Goal: Transaction & Acquisition: Book appointment/travel/reservation

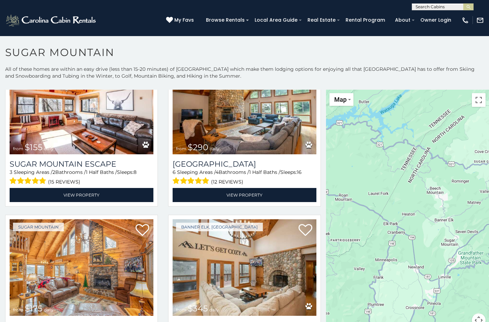
scroll to position [1030, 0]
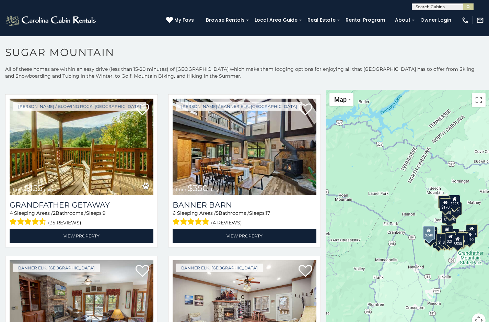
scroll to position [1820, 0]
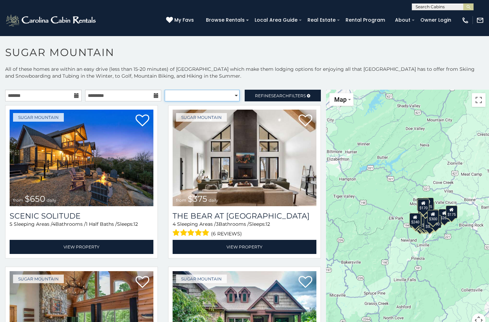
click at [200, 98] on select "**********" at bounding box center [202, 96] width 75 height 12
click at [165, 90] on select "**********" at bounding box center [202, 96] width 75 height 12
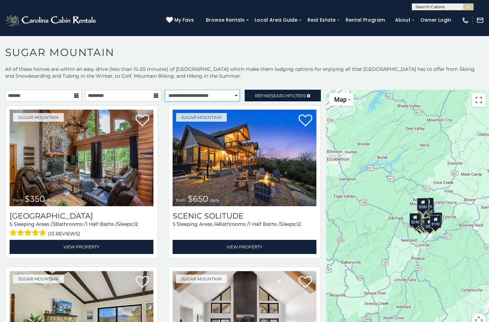
click at [221, 95] on select "**********" at bounding box center [202, 96] width 75 height 12
click at [165, 90] on select "**********" at bounding box center [202, 96] width 75 height 12
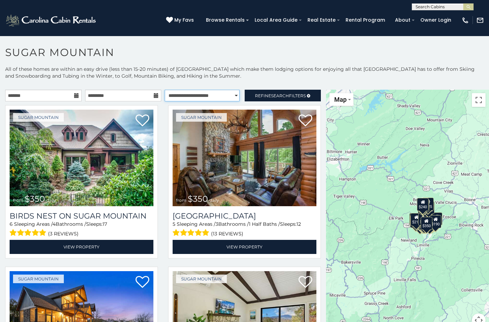
click at [210, 97] on select "**********" at bounding box center [202, 96] width 75 height 12
click at [165, 90] on select "**********" at bounding box center [202, 96] width 75 height 12
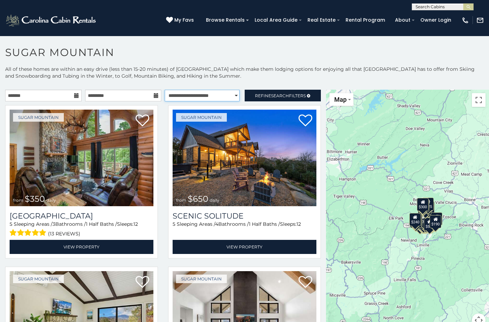
click at [196, 95] on select "**********" at bounding box center [202, 96] width 75 height 12
click at [165, 90] on select "**********" at bounding box center [202, 96] width 75 height 12
click at [201, 97] on select "**********" at bounding box center [202, 96] width 75 height 12
click at [214, 95] on select "**********" at bounding box center [202, 96] width 75 height 12
select select "*********"
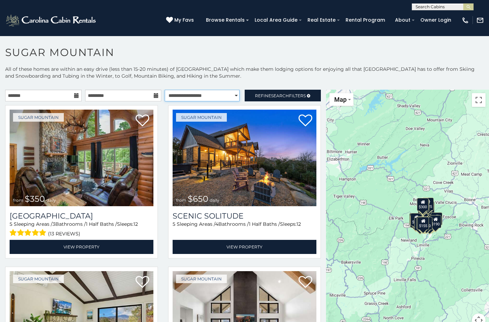
click at [165, 90] on select "**********" at bounding box center [202, 96] width 75 height 12
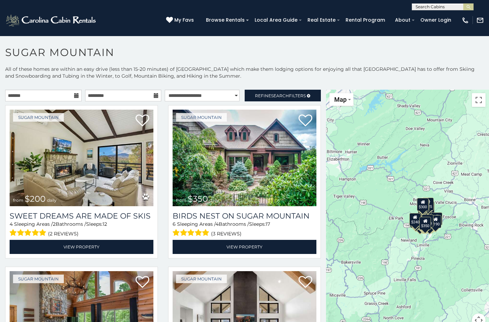
click at [74, 96] on icon at bounding box center [76, 95] width 5 height 5
click at [63, 99] on input "text" at bounding box center [43, 96] width 77 height 12
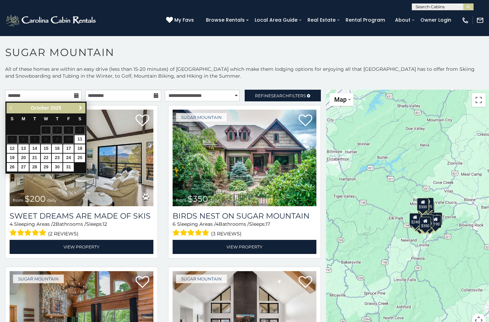
click at [82, 108] on span "Next" at bounding box center [80, 107] width 5 height 5
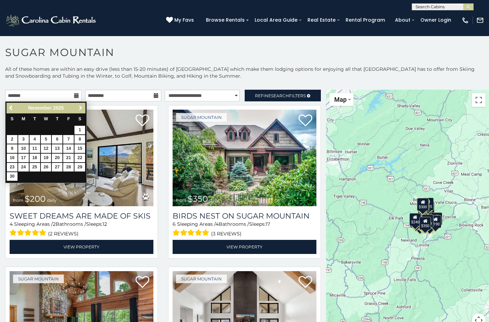
click at [82, 108] on span "Next" at bounding box center [80, 107] width 5 height 5
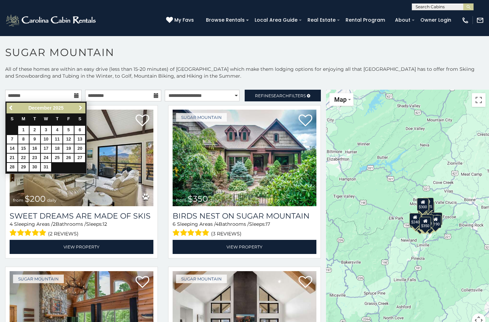
click at [82, 108] on span "Next" at bounding box center [80, 107] width 5 height 5
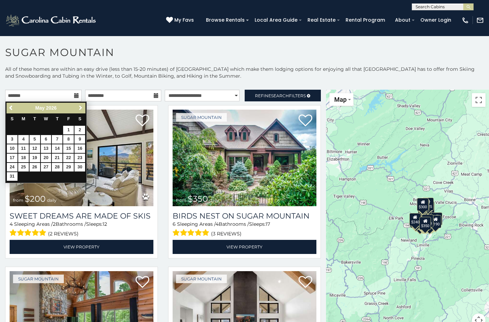
click at [82, 108] on span "Next" at bounding box center [80, 107] width 5 height 5
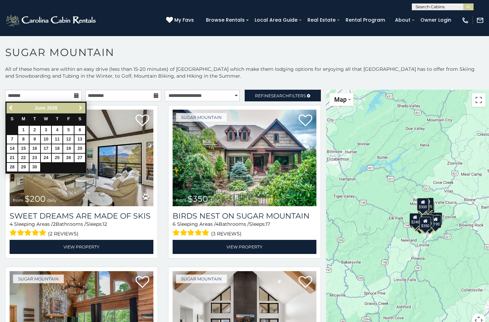
click at [80, 105] on span "Next" at bounding box center [80, 107] width 5 height 5
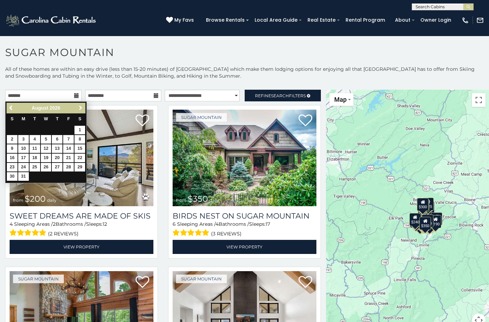
click at [83, 107] on span "Next" at bounding box center [80, 107] width 5 height 5
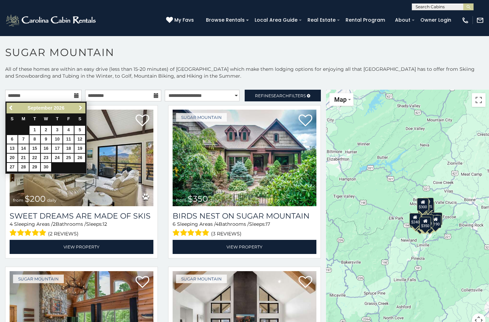
click at [83, 107] on span "Next" at bounding box center [80, 107] width 5 height 5
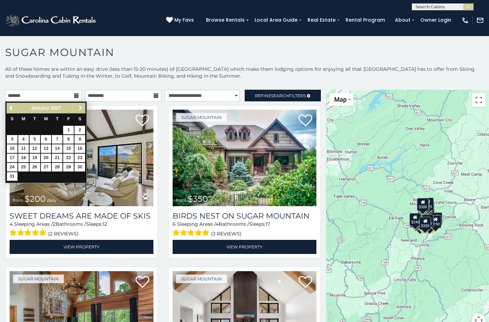
click at [83, 107] on span "Next" at bounding box center [80, 107] width 5 height 5
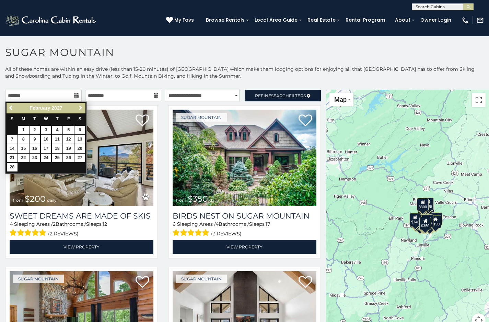
click at [83, 107] on span "Next" at bounding box center [80, 107] width 5 height 5
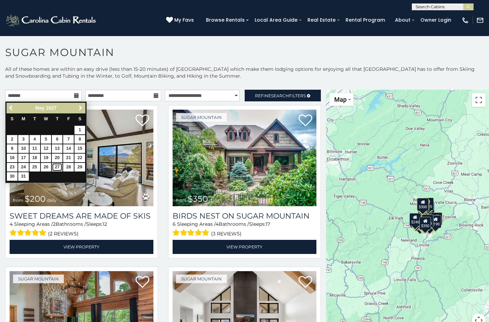
click at [56, 165] on link "27" at bounding box center [57, 167] width 11 height 9
type input "**********"
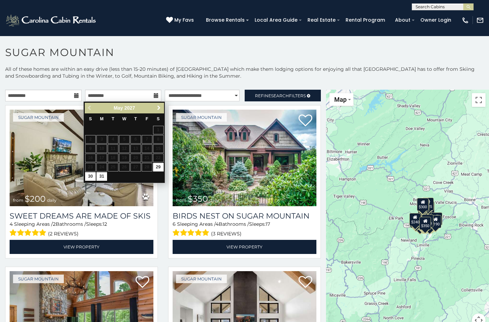
click at [157, 109] on span "Next" at bounding box center [158, 107] width 5 height 5
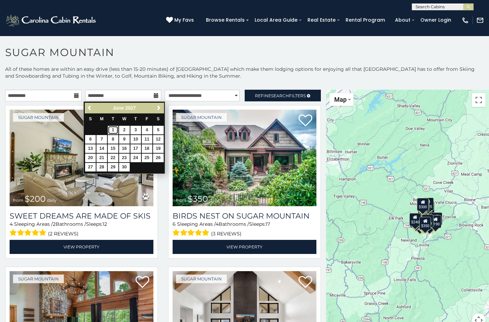
click at [112, 130] on link "1" at bounding box center [113, 130] width 11 height 9
type input "**********"
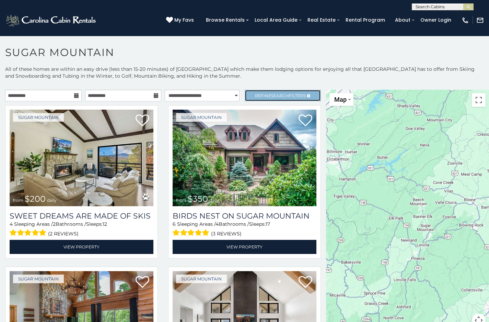
click at [272, 98] on link "Refine Search Filters" at bounding box center [283, 96] width 77 height 12
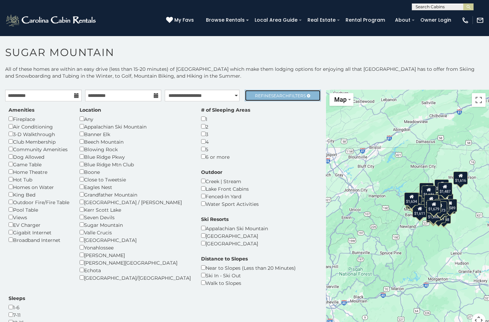
click at [274, 94] on span "Search" at bounding box center [280, 95] width 18 height 5
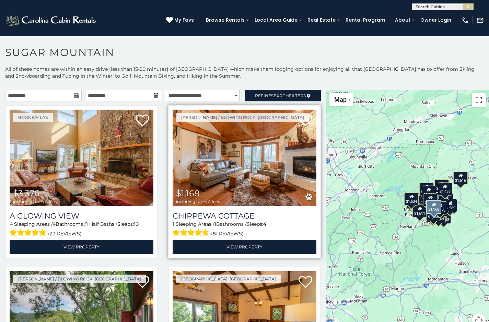
click at [308, 161] on img at bounding box center [245, 158] width 144 height 96
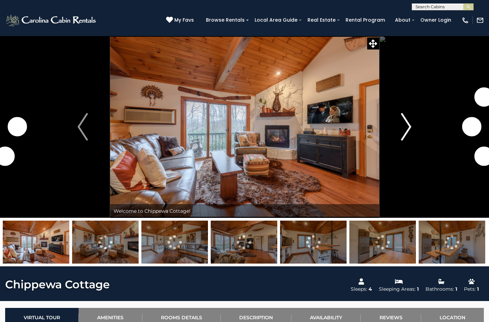
click at [404, 123] on img "Next" at bounding box center [406, 126] width 10 height 27
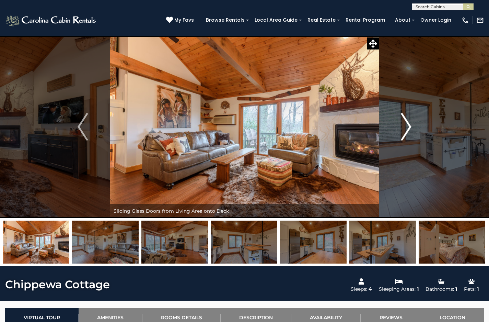
click at [404, 123] on img "Next" at bounding box center [406, 126] width 10 height 27
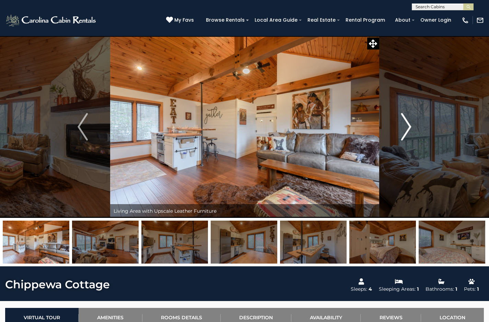
click at [404, 123] on img "Next" at bounding box center [406, 126] width 10 height 27
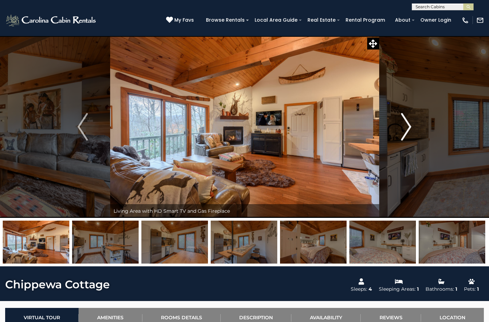
click at [404, 123] on img "Next" at bounding box center [406, 126] width 10 height 27
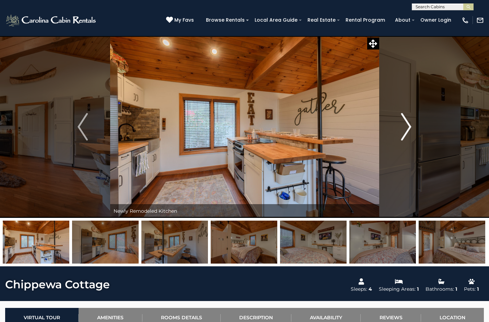
click at [402, 122] on img "Next" at bounding box center [406, 126] width 10 height 27
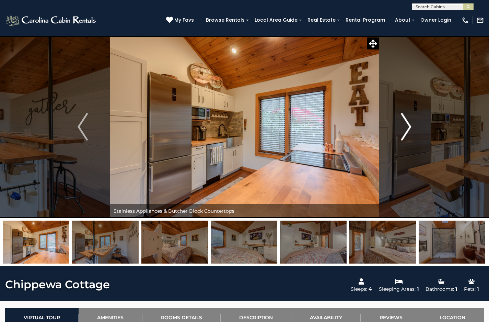
click at [397, 122] on button "Next" at bounding box center [406, 127] width 55 height 182
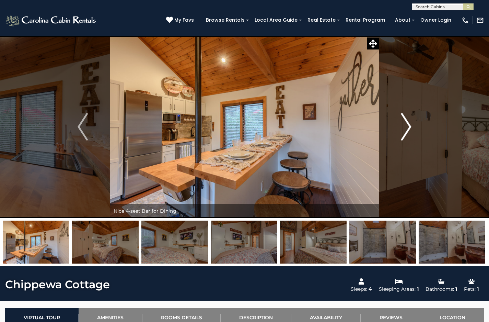
click at [396, 122] on button "Next" at bounding box center [406, 127] width 55 height 182
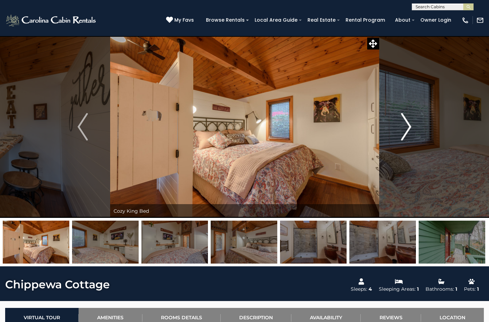
click at [396, 122] on button "Next" at bounding box center [406, 127] width 55 height 182
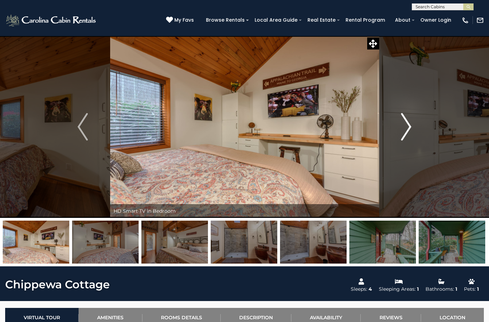
click at [395, 122] on button "Next" at bounding box center [406, 127] width 55 height 182
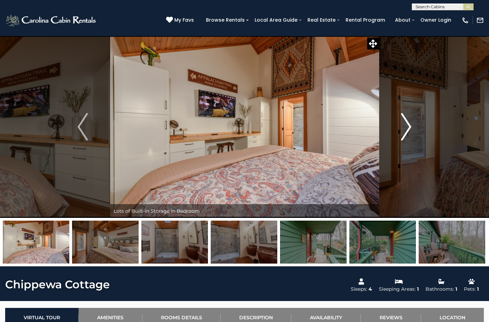
click at [395, 122] on button "Next" at bounding box center [406, 127] width 55 height 182
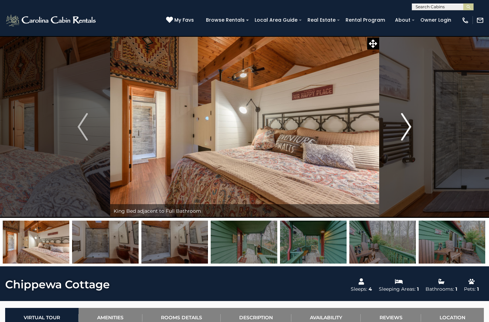
click at [395, 122] on button "Next" at bounding box center [406, 127] width 55 height 182
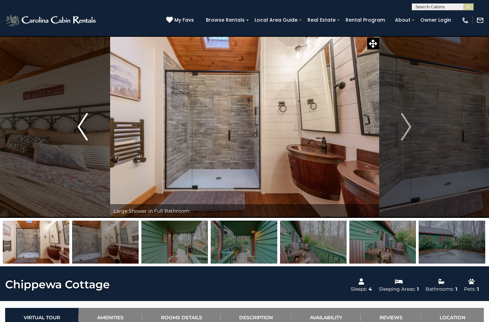
click at [79, 129] on img "Previous" at bounding box center [83, 126] width 10 height 27
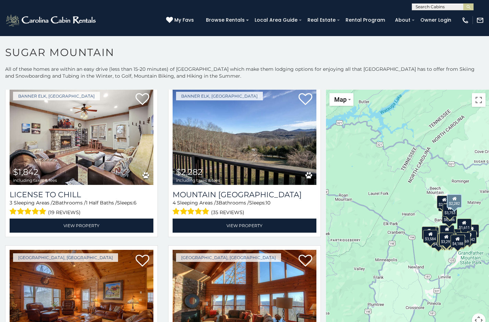
scroll to position [1991, 0]
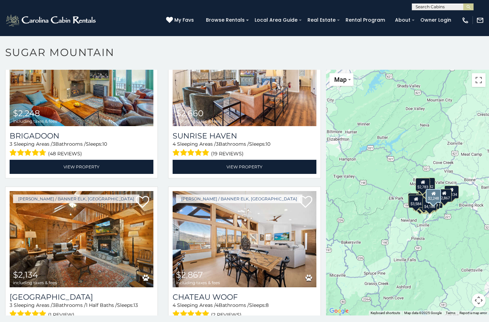
scroll to position [4, 0]
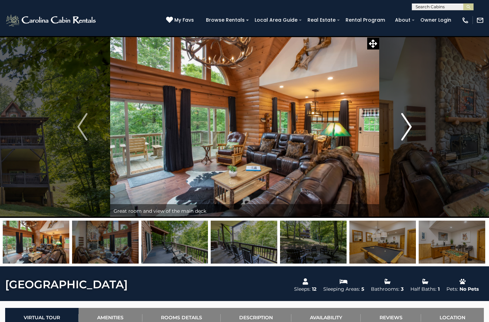
click at [408, 125] on img "Next" at bounding box center [407, 126] width 10 height 27
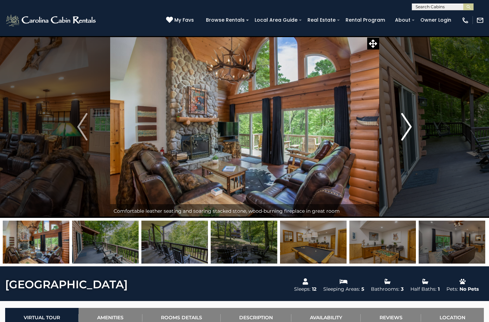
click at [406, 126] on img "Next" at bounding box center [407, 126] width 10 height 27
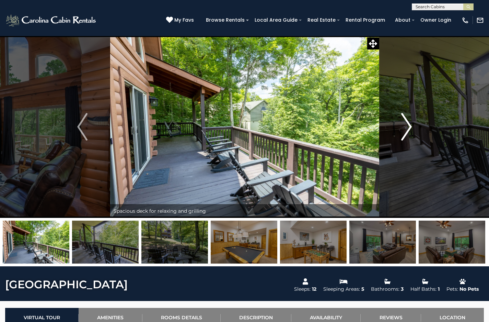
click at [406, 126] on img "Next" at bounding box center [407, 126] width 10 height 27
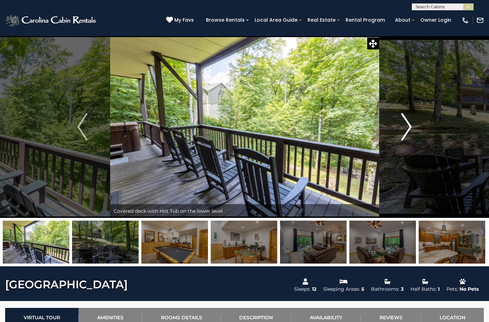
click at [406, 126] on img "Next" at bounding box center [407, 126] width 10 height 27
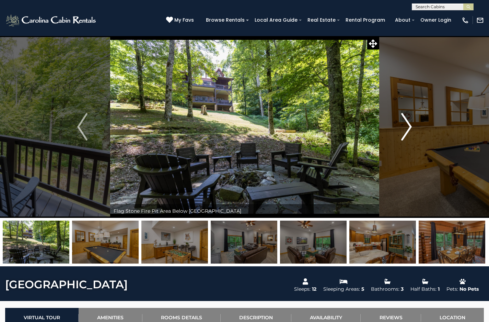
click at [406, 126] on img "Next" at bounding box center [407, 126] width 10 height 27
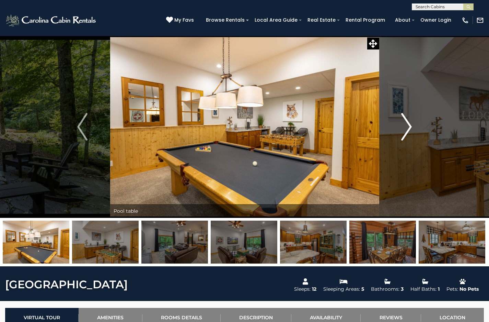
click at [406, 126] on img "Next" at bounding box center [407, 126] width 10 height 27
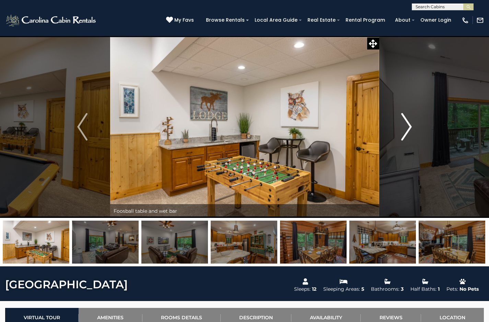
click at [406, 126] on img "Next" at bounding box center [407, 126] width 10 height 27
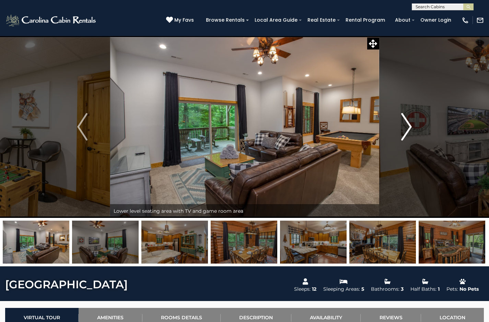
click at [406, 126] on img "Next" at bounding box center [407, 126] width 10 height 27
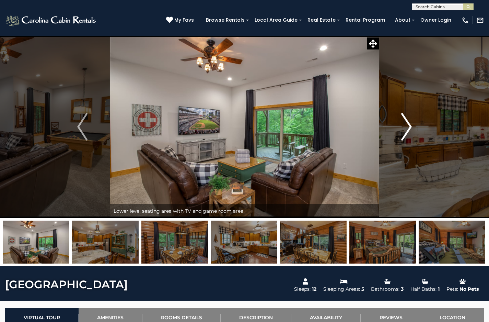
click at [406, 126] on img "Next" at bounding box center [407, 126] width 10 height 27
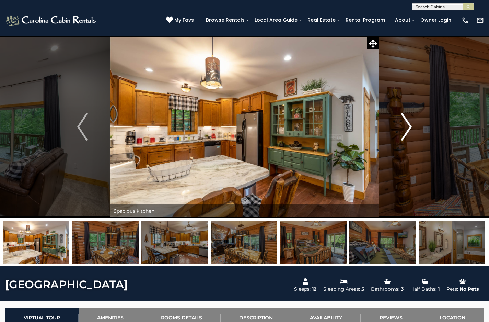
click at [406, 126] on img "Next" at bounding box center [407, 126] width 10 height 27
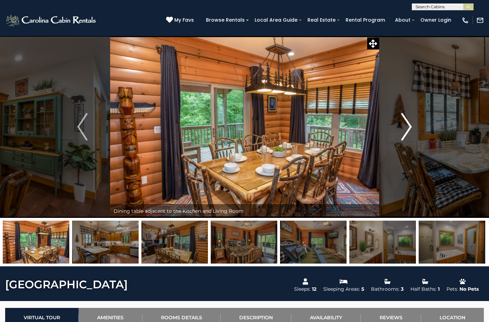
click at [406, 126] on img "Next" at bounding box center [407, 126] width 10 height 27
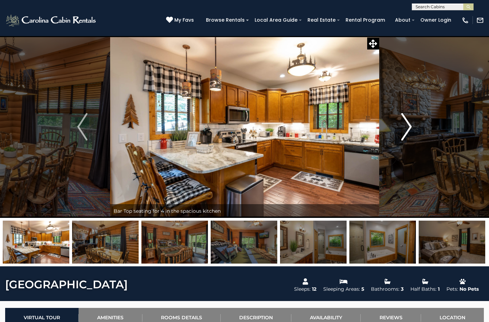
click at [406, 126] on img "Next" at bounding box center [407, 126] width 10 height 27
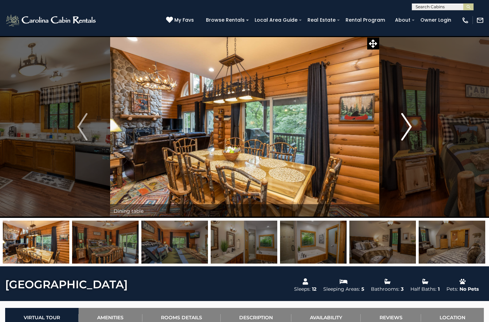
click at [406, 126] on img "Next" at bounding box center [407, 126] width 10 height 27
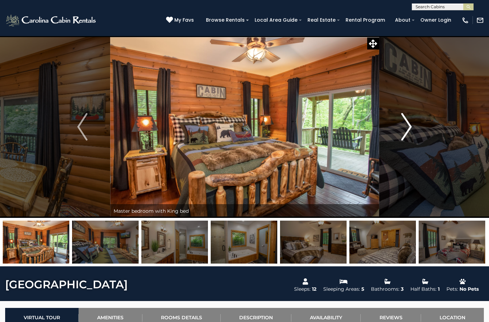
click at [406, 126] on img "Next" at bounding box center [407, 126] width 10 height 27
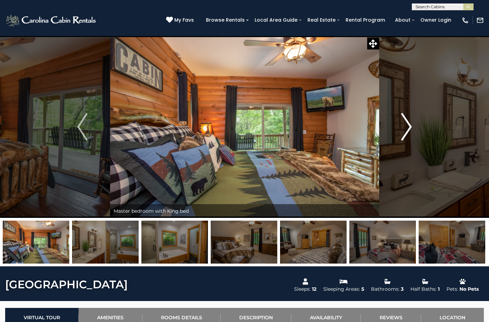
click at [406, 126] on img "Next" at bounding box center [407, 126] width 10 height 27
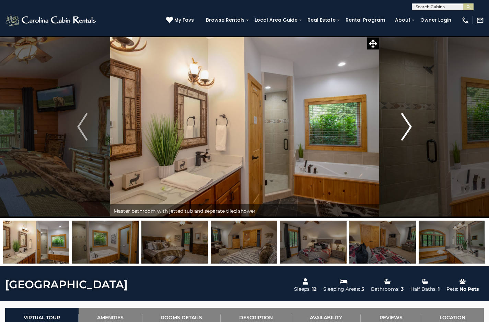
click at [406, 129] on img "Next" at bounding box center [407, 126] width 10 height 27
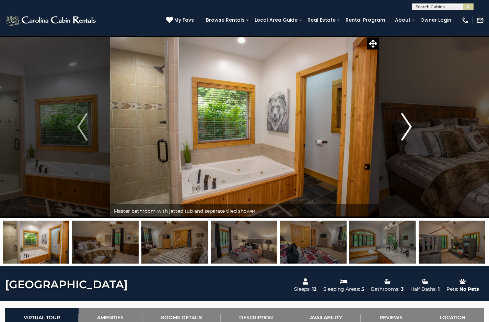
click at [406, 129] on img "Next" at bounding box center [407, 126] width 10 height 27
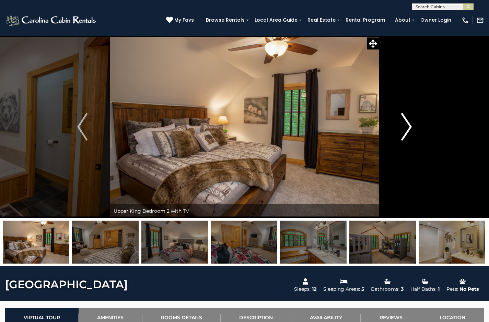
click at [406, 129] on img "Next" at bounding box center [407, 126] width 10 height 27
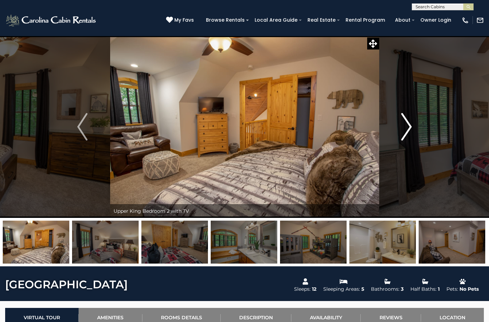
click at [406, 129] on img "Next" at bounding box center [407, 126] width 10 height 27
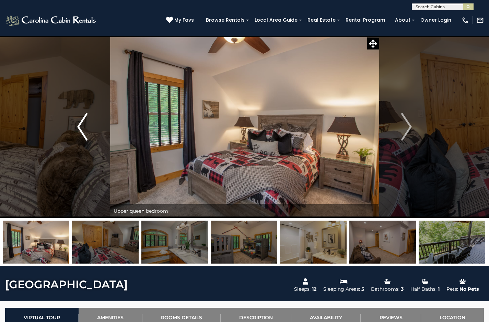
click at [90, 132] on button "Previous" at bounding box center [82, 127] width 55 height 182
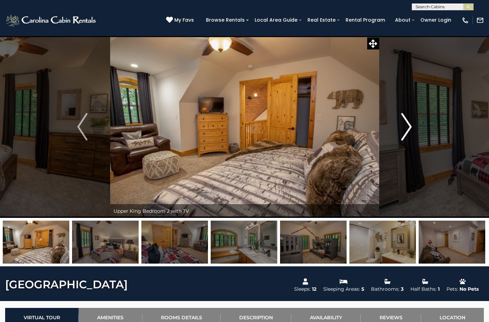
click at [410, 131] on img "Next" at bounding box center [407, 126] width 10 height 27
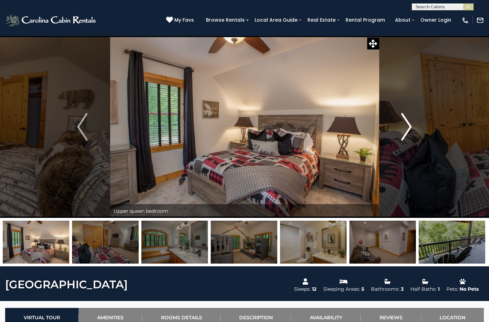
click at [410, 131] on img "Next" at bounding box center [407, 126] width 10 height 27
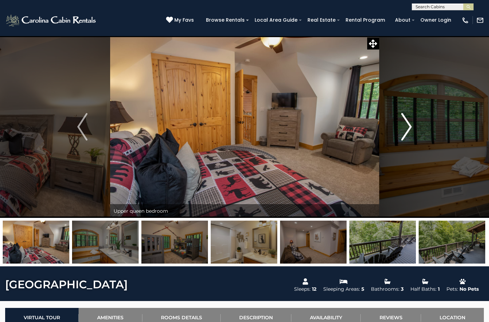
click at [410, 131] on img "Next" at bounding box center [407, 126] width 10 height 27
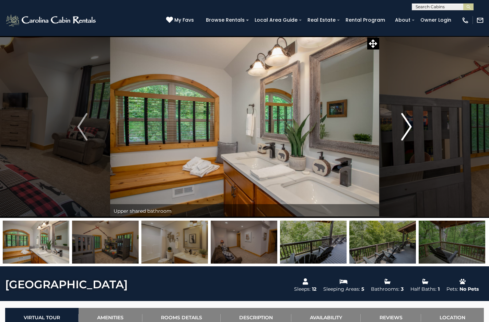
click at [410, 131] on img "Next" at bounding box center [407, 126] width 10 height 27
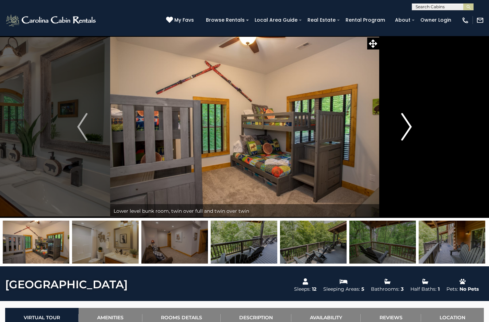
click at [410, 131] on img "Next" at bounding box center [407, 126] width 10 height 27
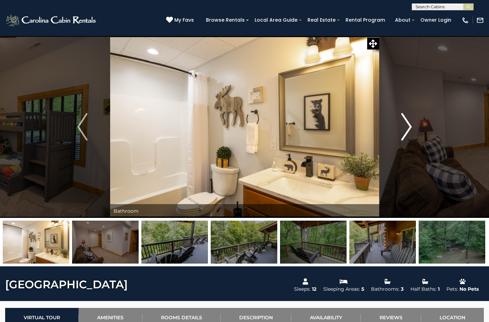
click at [410, 131] on img "Next" at bounding box center [407, 126] width 10 height 27
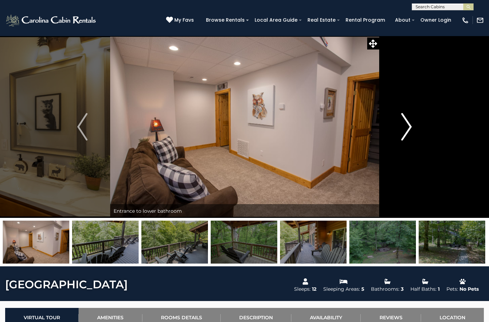
click at [410, 131] on img "Next" at bounding box center [407, 126] width 10 height 27
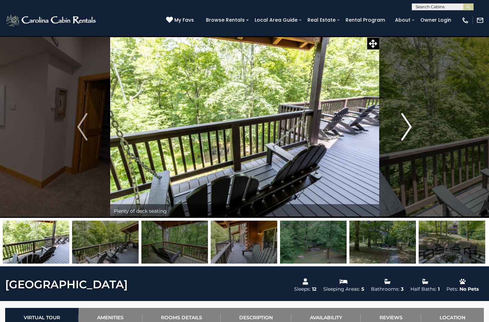
click at [410, 131] on img "Next" at bounding box center [407, 126] width 10 height 27
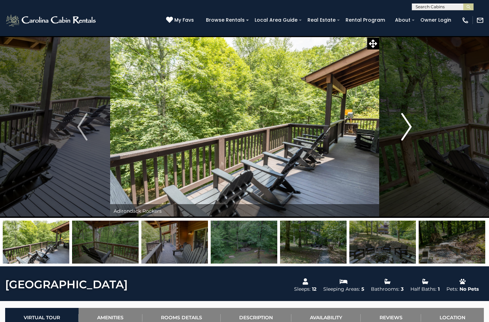
click at [410, 131] on img "Next" at bounding box center [407, 126] width 10 height 27
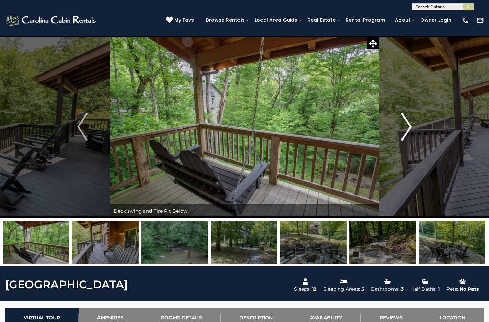
click at [410, 131] on img "Next" at bounding box center [407, 126] width 10 height 27
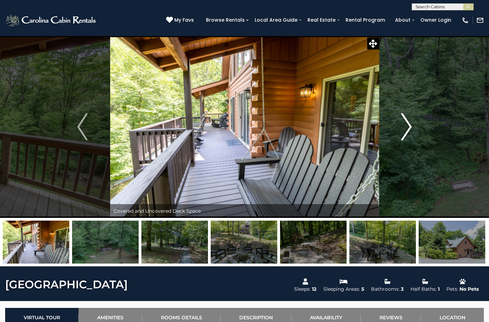
click at [411, 129] on img "Next" at bounding box center [407, 126] width 10 height 27
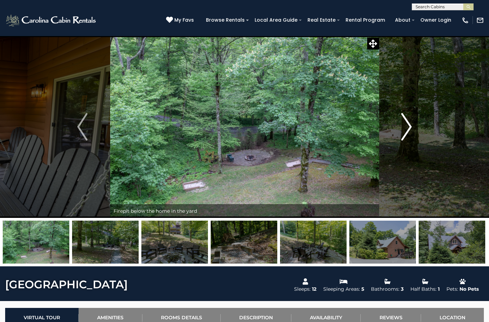
click at [411, 129] on img "Next" at bounding box center [407, 126] width 10 height 27
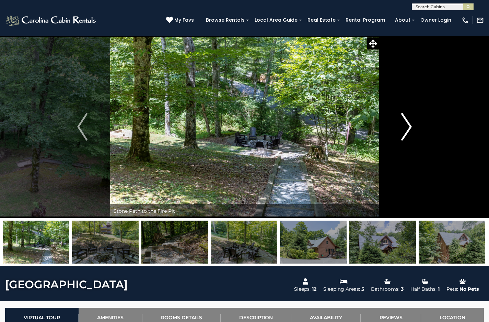
click at [411, 129] on img "Next" at bounding box center [407, 126] width 10 height 27
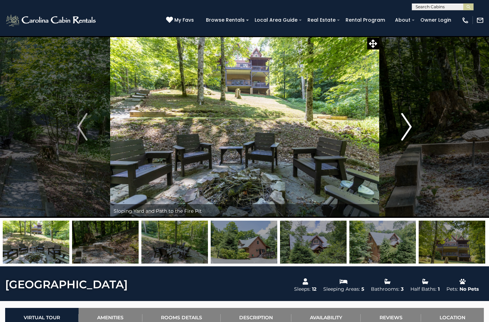
click at [411, 129] on img "Next" at bounding box center [407, 126] width 10 height 27
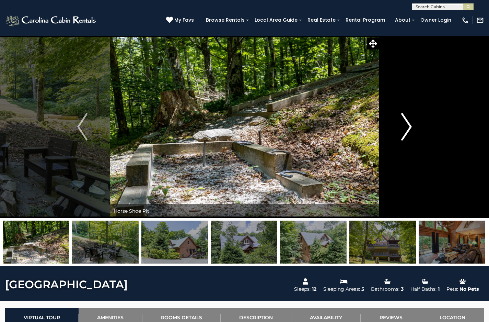
click at [411, 129] on img "Next" at bounding box center [407, 126] width 10 height 27
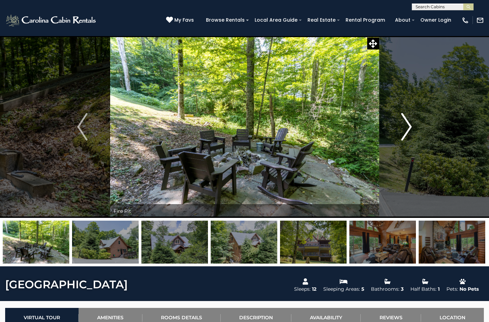
click at [411, 129] on img "Next" at bounding box center [407, 126] width 10 height 27
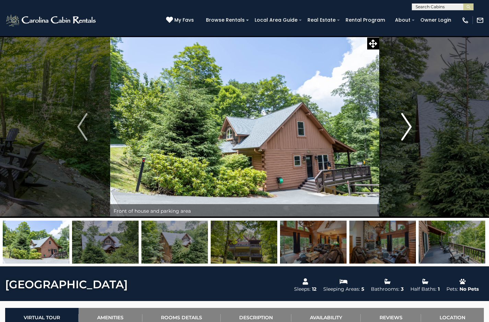
click at [411, 129] on img "Next" at bounding box center [407, 126] width 10 height 27
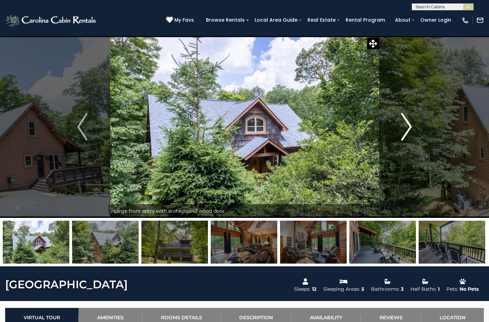
click at [411, 129] on img "Next" at bounding box center [407, 126] width 10 height 27
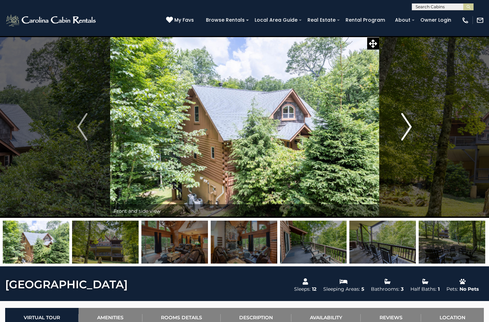
click at [411, 129] on img "Next" at bounding box center [407, 126] width 10 height 27
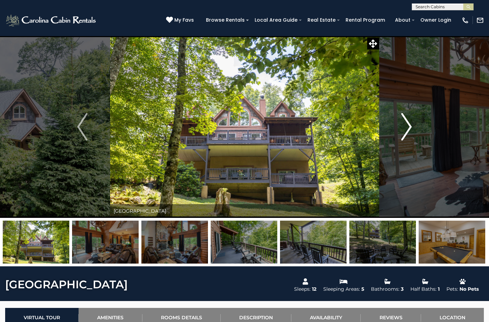
click at [411, 129] on img "Next" at bounding box center [407, 126] width 10 height 27
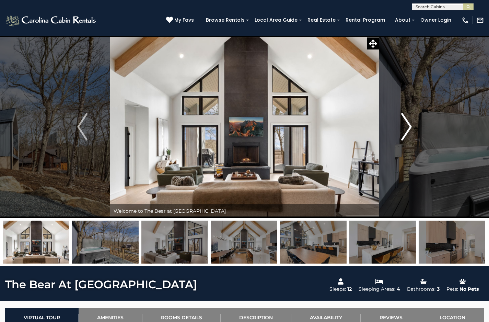
click at [411, 128] on img "Next" at bounding box center [407, 126] width 10 height 27
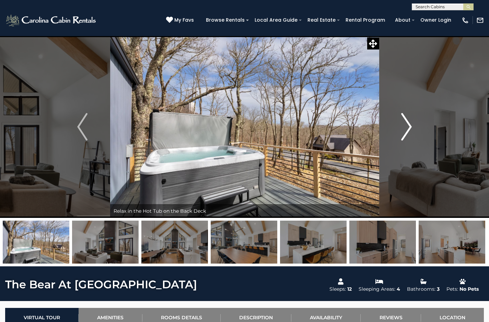
click at [408, 131] on img "Next" at bounding box center [407, 126] width 10 height 27
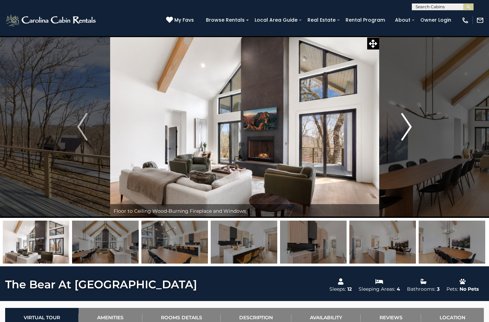
click at [408, 131] on img "Next" at bounding box center [407, 126] width 10 height 27
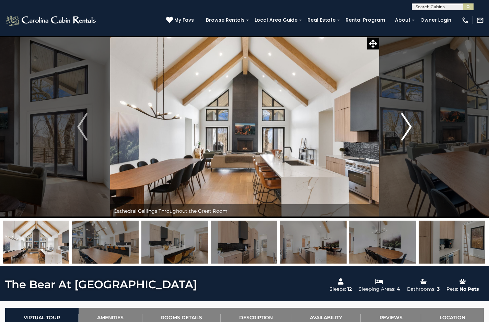
click at [408, 131] on img "Next" at bounding box center [407, 126] width 10 height 27
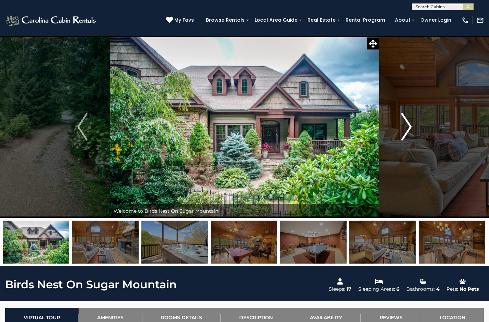
click at [405, 122] on img "Next" at bounding box center [407, 126] width 10 height 27
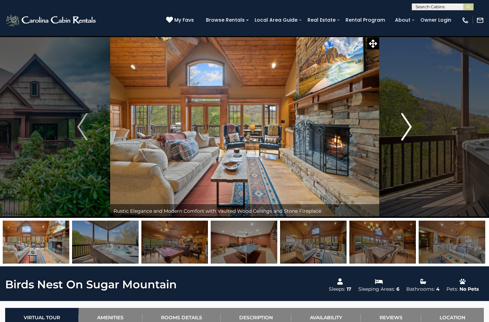
click at [405, 122] on img "Next" at bounding box center [407, 126] width 10 height 27
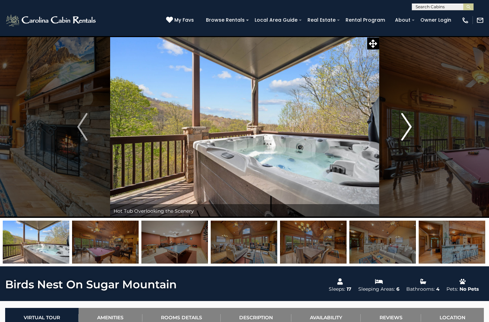
click at [405, 122] on img "Next" at bounding box center [407, 126] width 10 height 27
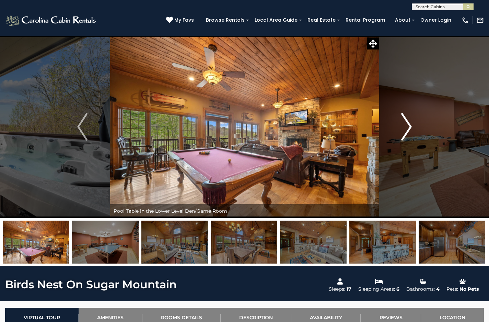
click at [405, 122] on img "Next" at bounding box center [407, 126] width 10 height 27
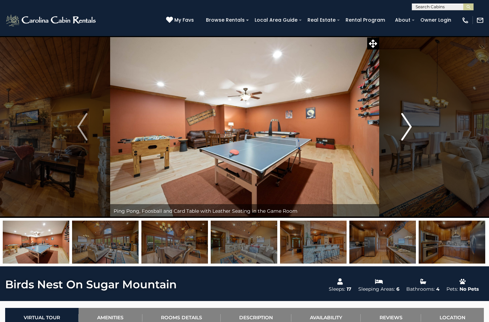
click at [405, 122] on img "Next" at bounding box center [407, 126] width 10 height 27
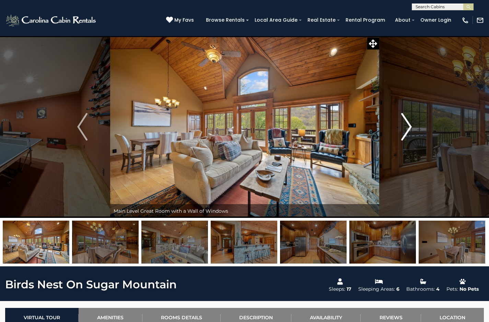
click at [412, 126] on img "Next" at bounding box center [407, 126] width 10 height 27
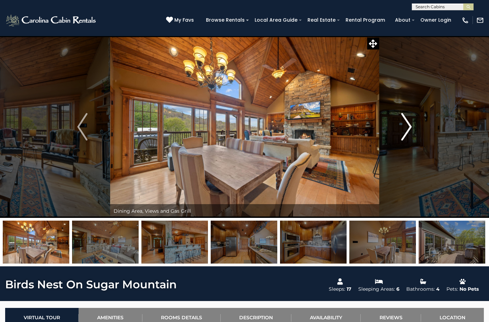
click at [412, 126] on img "Next" at bounding box center [407, 126] width 10 height 27
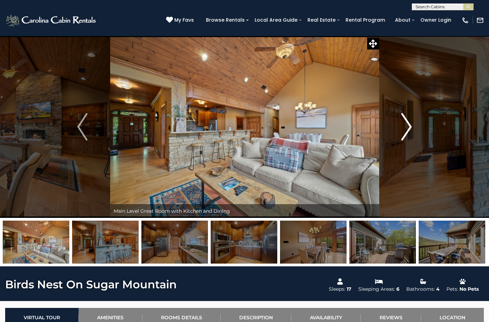
click at [412, 126] on img "Next" at bounding box center [407, 126] width 10 height 27
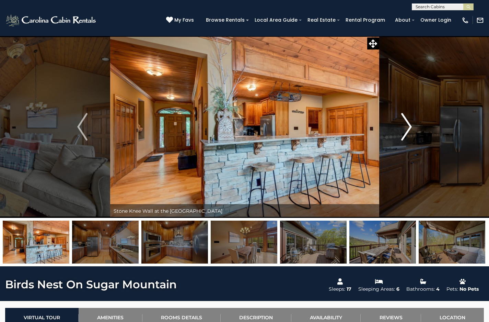
click at [410, 125] on img "Next" at bounding box center [407, 126] width 10 height 27
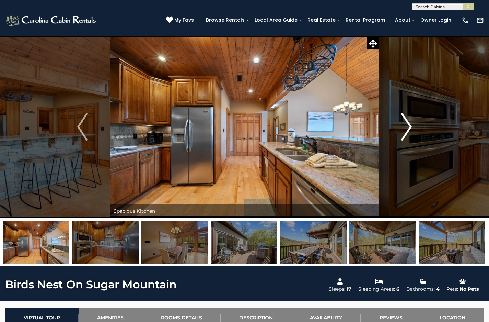
click at [406, 129] on img "Next" at bounding box center [407, 126] width 10 height 27
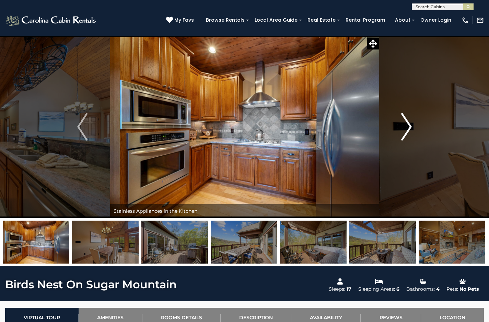
click at [406, 129] on img "Next" at bounding box center [407, 126] width 10 height 27
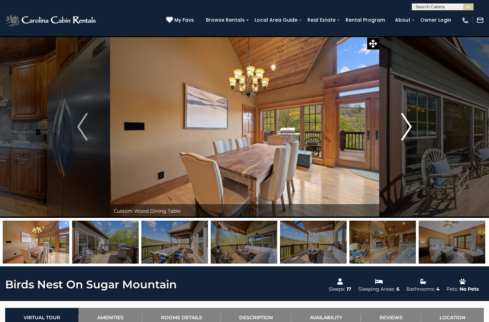
click at [406, 129] on img "Next" at bounding box center [407, 126] width 10 height 27
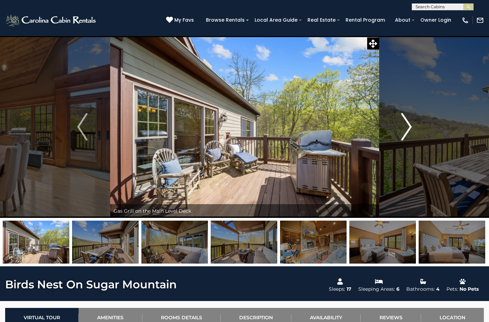
click at [406, 129] on img "Next" at bounding box center [407, 126] width 10 height 27
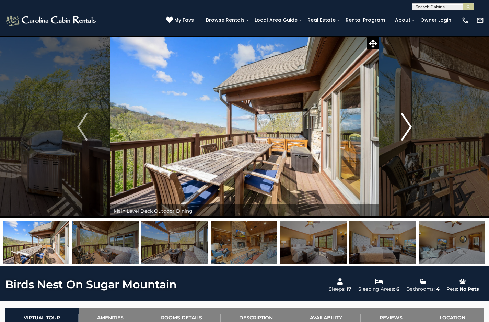
click at [406, 129] on img "Next" at bounding box center [407, 126] width 10 height 27
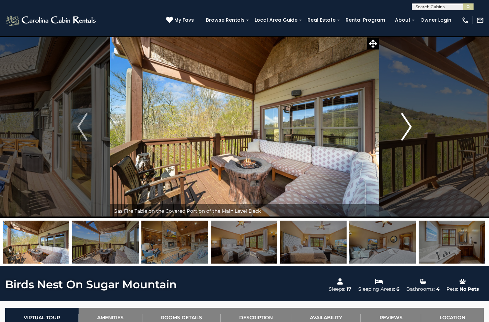
click at [406, 129] on img "Next" at bounding box center [407, 126] width 10 height 27
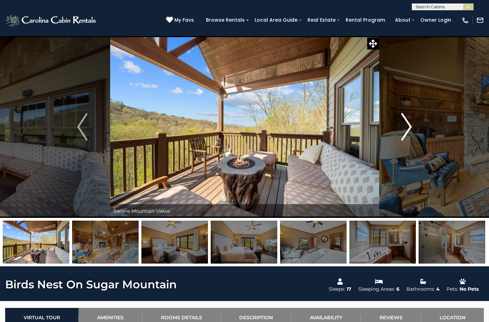
click at [406, 129] on img "Next" at bounding box center [407, 126] width 10 height 27
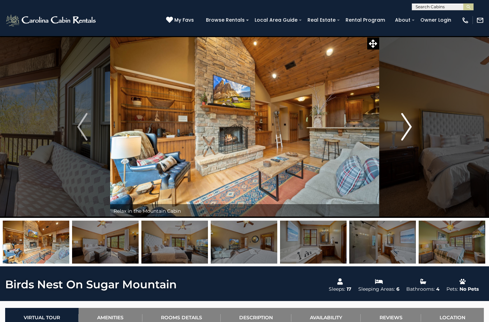
click at [406, 129] on img "Next" at bounding box center [407, 126] width 10 height 27
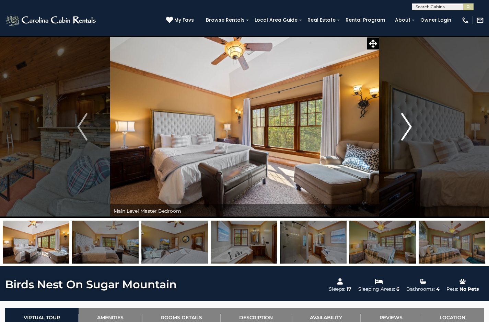
click at [406, 129] on img "Next" at bounding box center [407, 126] width 10 height 27
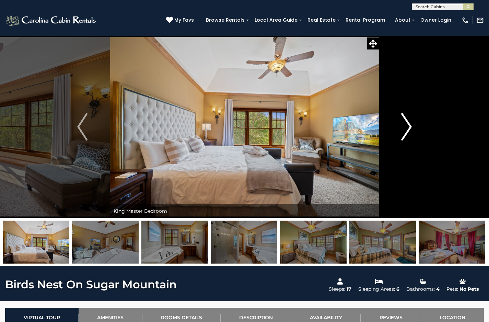
click at [406, 129] on img "Next" at bounding box center [407, 126] width 10 height 27
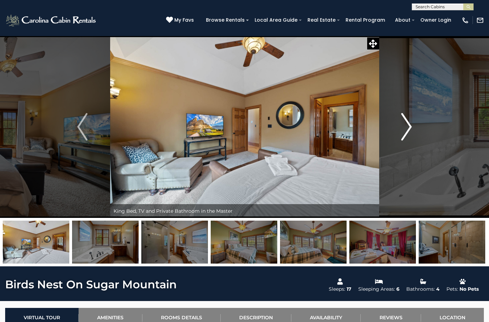
click at [406, 129] on img "Next" at bounding box center [407, 126] width 10 height 27
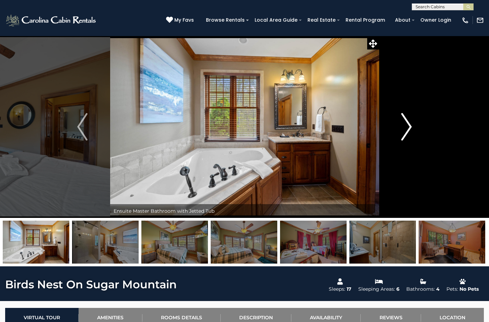
click at [406, 129] on img "Next" at bounding box center [407, 126] width 10 height 27
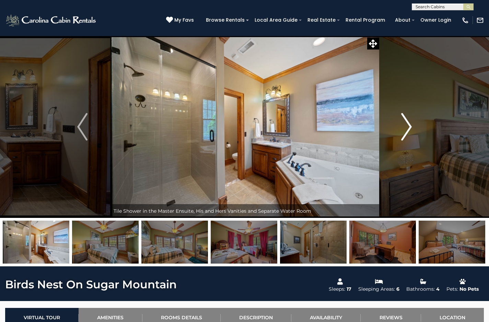
click at [406, 129] on img "Next" at bounding box center [407, 126] width 10 height 27
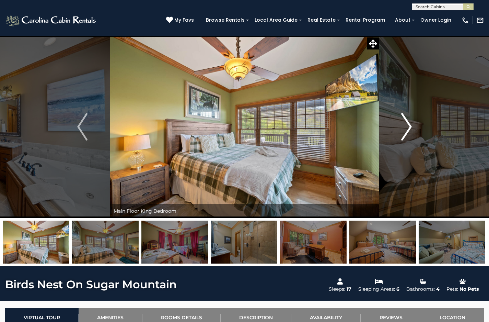
click at [408, 127] on img "Next" at bounding box center [407, 126] width 10 height 27
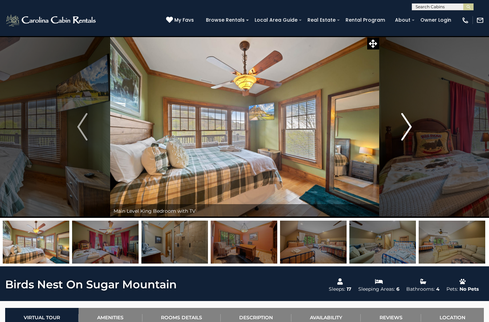
click at [408, 127] on img "Next" at bounding box center [407, 126] width 10 height 27
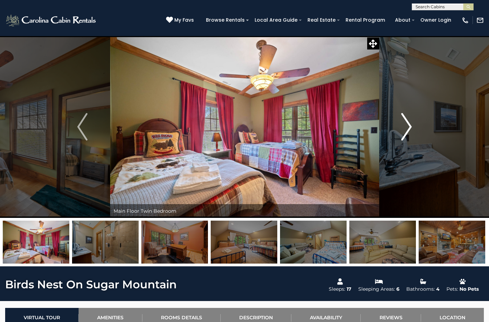
click at [408, 127] on img "Next" at bounding box center [407, 126] width 10 height 27
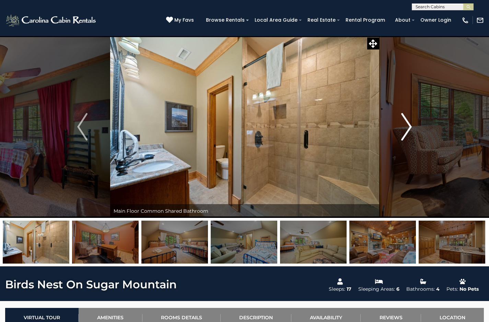
click at [408, 127] on img "Next" at bounding box center [407, 126] width 10 height 27
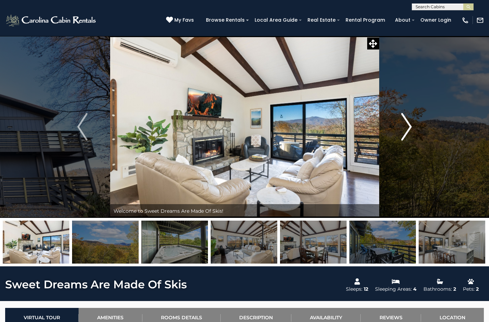
click at [402, 112] on button "Next" at bounding box center [406, 127] width 55 height 182
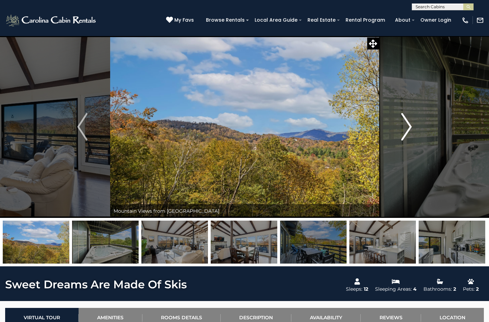
click at [403, 113] on img "Next" at bounding box center [407, 126] width 10 height 27
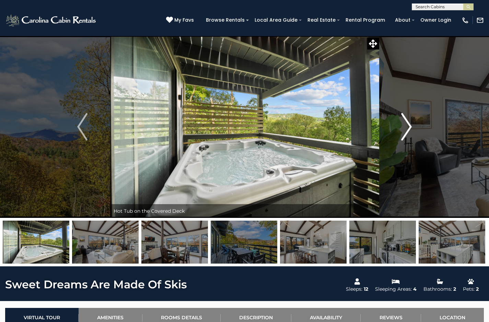
click at [403, 113] on img "Next" at bounding box center [407, 126] width 10 height 27
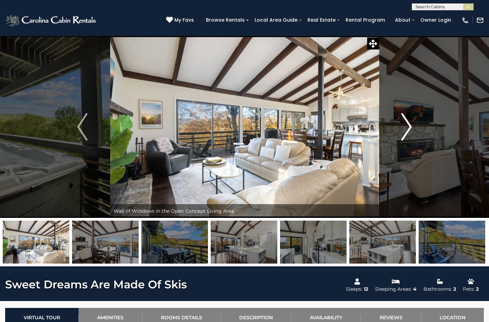
click at [403, 113] on img "Next" at bounding box center [407, 126] width 10 height 27
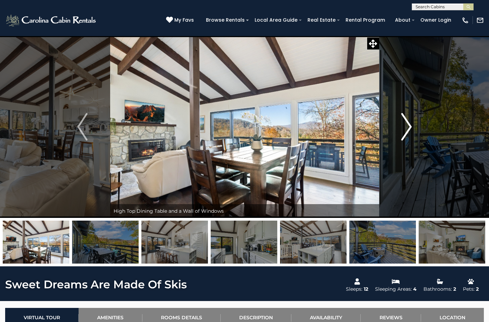
click at [403, 113] on img "Next" at bounding box center [407, 126] width 10 height 27
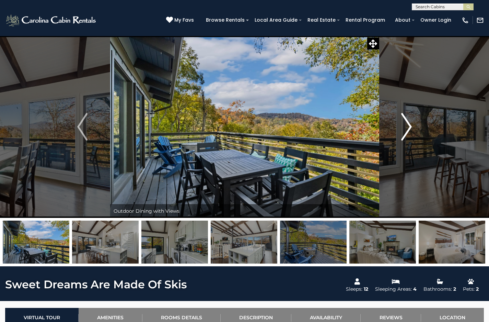
click at [403, 113] on img "Next" at bounding box center [407, 126] width 10 height 27
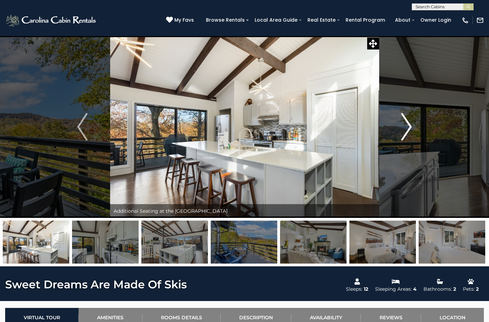
click at [403, 113] on img "Next" at bounding box center [407, 126] width 10 height 27
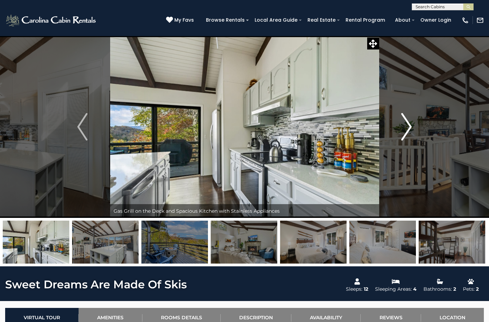
click at [411, 129] on img "Next" at bounding box center [407, 126] width 10 height 27
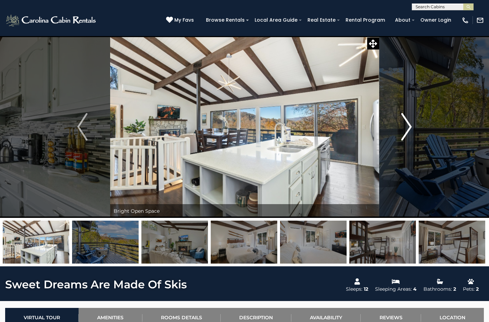
click at [410, 129] on img "Next" at bounding box center [407, 126] width 10 height 27
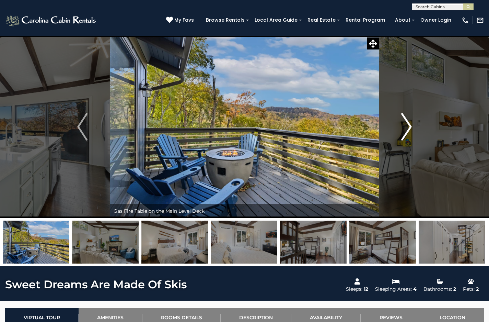
click at [410, 129] on img "Next" at bounding box center [407, 126] width 10 height 27
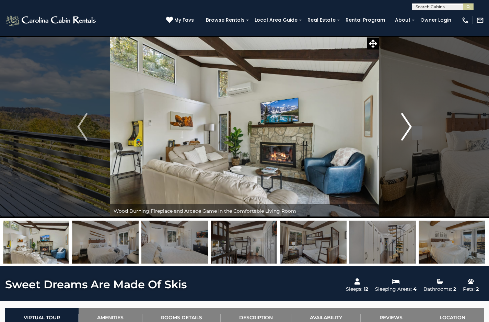
click at [410, 129] on img "Next" at bounding box center [407, 126] width 10 height 27
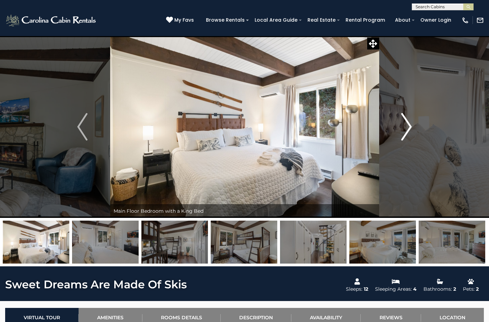
click at [410, 129] on img "Next" at bounding box center [407, 126] width 10 height 27
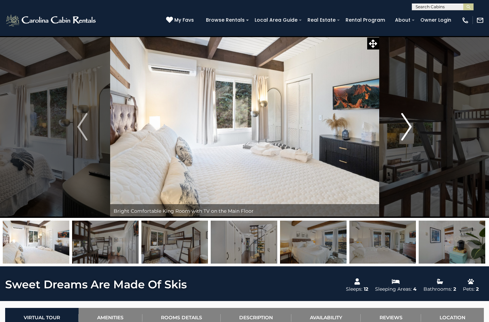
click at [410, 129] on img "Next" at bounding box center [407, 126] width 10 height 27
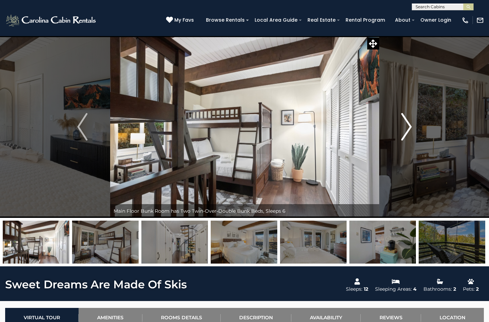
click at [410, 129] on img "Next" at bounding box center [407, 126] width 10 height 27
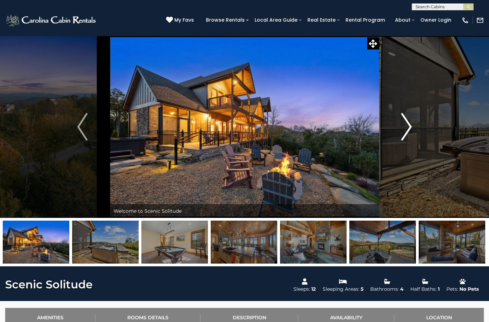
click at [407, 132] on img "Next" at bounding box center [407, 126] width 10 height 27
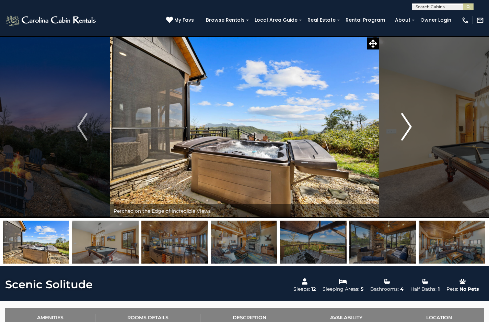
click at [407, 132] on img "Next" at bounding box center [407, 126] width 10 height 27
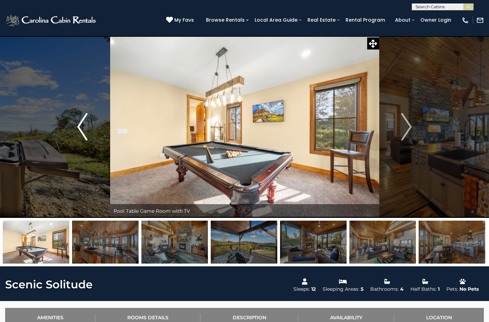
drag, startPoint x: 81, startPoint y: 127, endPoint x: 89, endPoint y: 127, distance: 7.2
click at [82, 127] on img "Previous" at bounding box center [82, 126] width 10 height 27
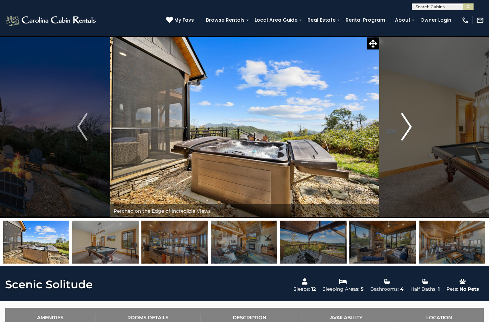
click at [409, 125] on img "Next" at bounding box center [407, 126] width 10 height 27
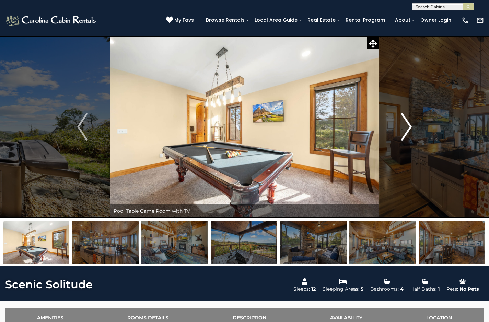
click at [409, 125] on img "Next" at bounding box center [407, 126] width 10 height 27
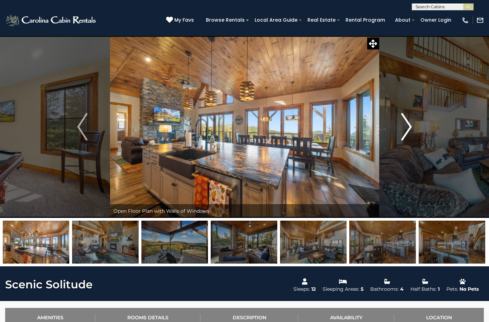
click at [405, 123] on img "Next" at bounding box center [407, 126] width 10 height 27
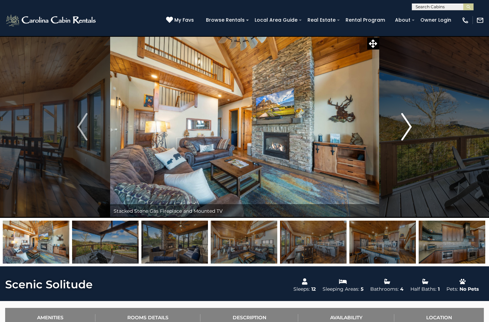
click at [405, 123] on img "Next" at bounding box center [407, 126] width 10 height 27
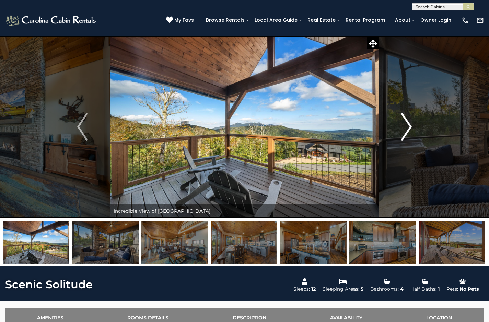
click at [405, 123] on img "Next" at bounding box center [407, 126] width 10 height 27
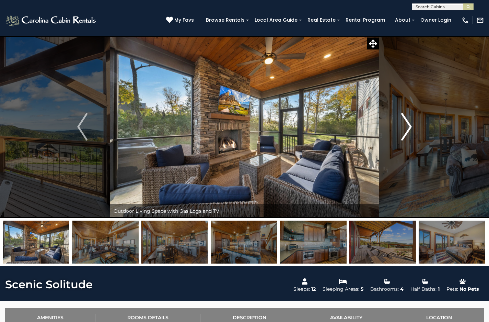
click at [405, 123] on img "Next" at bounding box center [407, 126] width 10 height 27
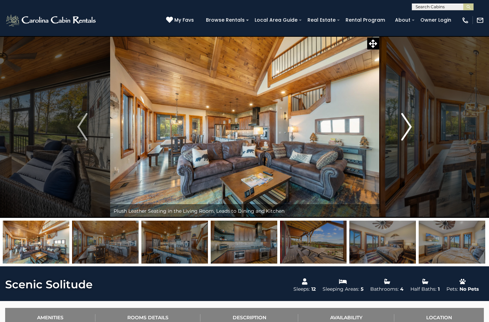
click at [405, 123] on img "Next" at bounding box center [407, 126] width 10 height 27
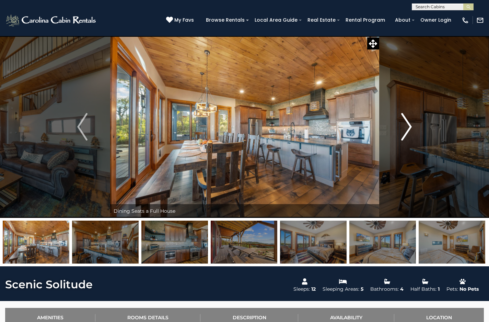
click at [405, 123] on img "Next" at bounding box center [407, 126] width 10 height 27
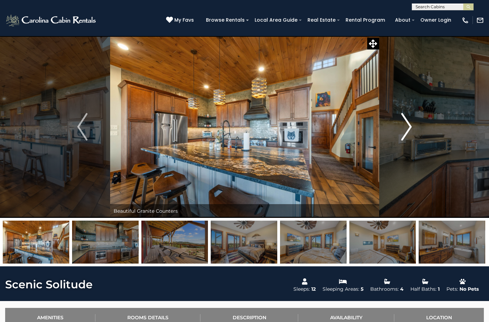
click at [405, 123] on img "Next" at bounding box center [407, 126] width 10 height 27
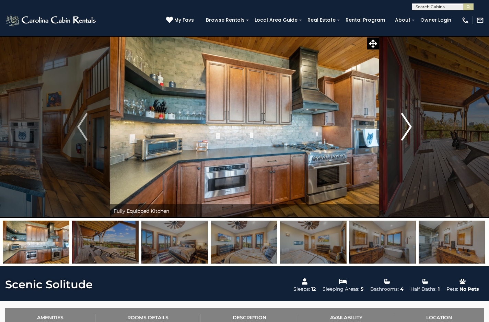
click at [405, 123] on img "Next" at bounding box center [407, 126] width 10 height 27
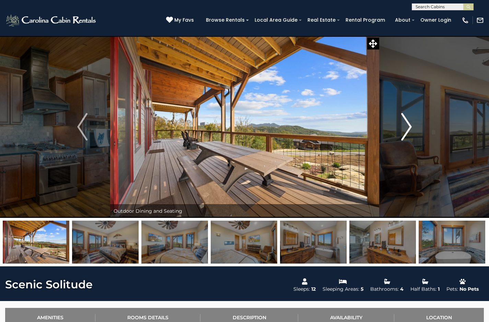
click at [405, 123] on img "Next" at bounding box center [407, 126] width 10 height 27
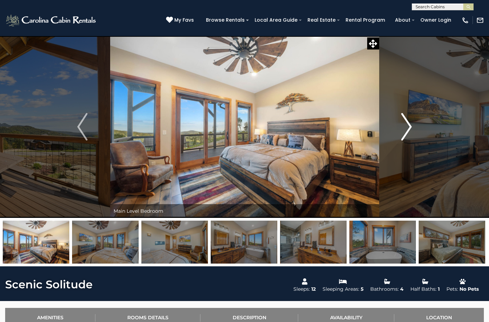
click at [405, 123] on img "Next" at bounding box center [407, 126] width 10 height 27
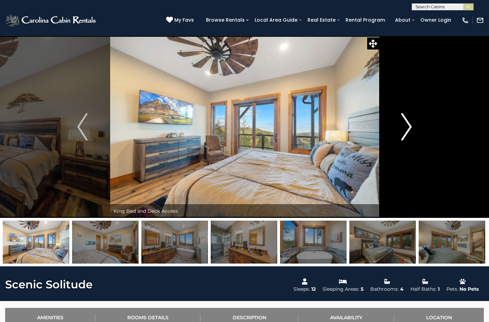
click at [405, 123] on img "Next" at bounding box center [407, 126] width 10 height 27
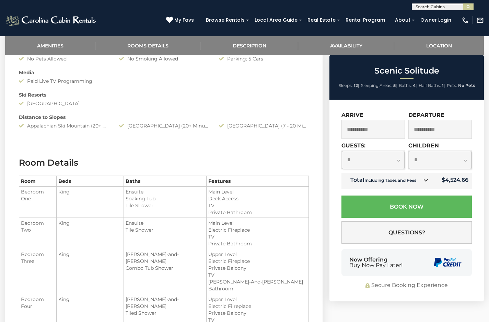
scroll to position [549, 0]
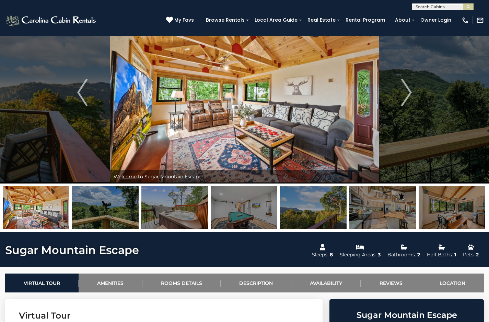
scroll to position [69, 0]
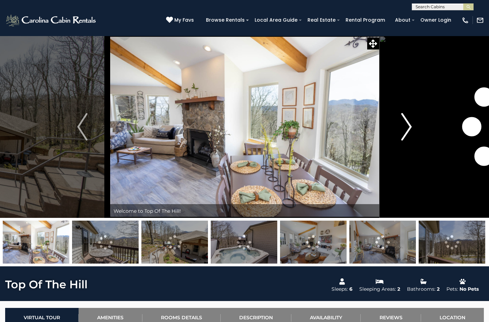
click at [403, 122] on img "Next" at bounding box center [407, 126] width 10 height 27
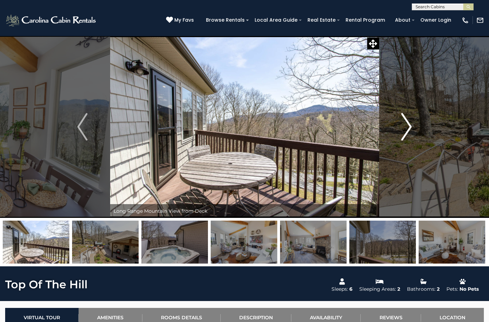
click at [403, 122] on img "Next" at bounding box center [407, 126] width 10 height 27
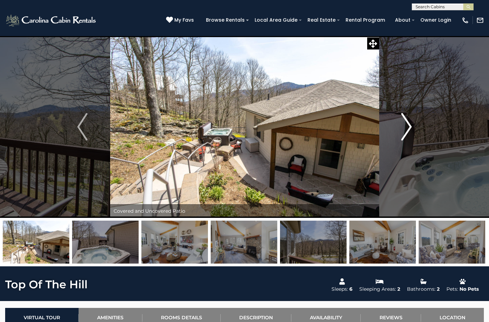
click at [403, 122] on img "Next" at bounding box center [407, 126] width 10 height 27
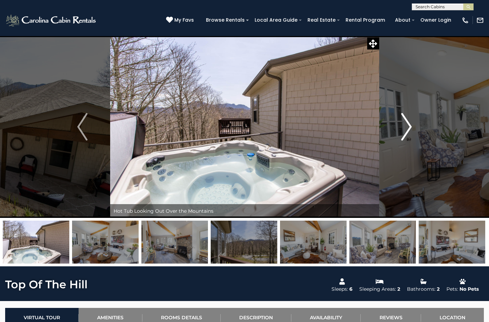
click at [403, 122] on img "Next" at bounding box center [407, 126] width 10 height 27
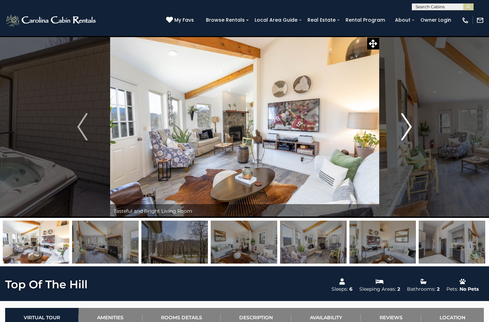
click at [403, 122] on img "Next" at bounding box center [407, 126] width 10 height 27
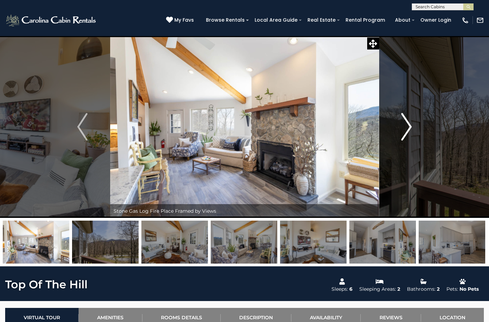
click at [403, 122] on img "Next" at bounding box center [407, 126] width 10 height 27
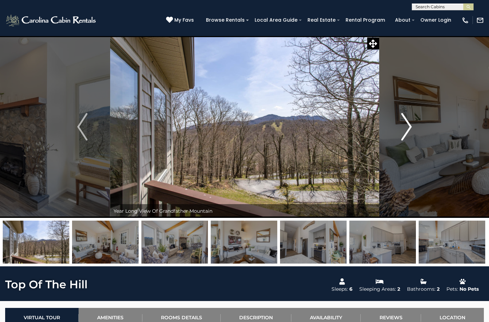
click at [403, 122] on img "Next" at bounding box center [407, 126] width 10 height 27
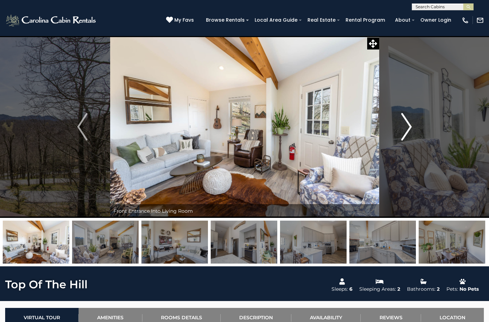
click at [403, 122] on img "Next" at bounding box center [407, 126] width 10 height 27
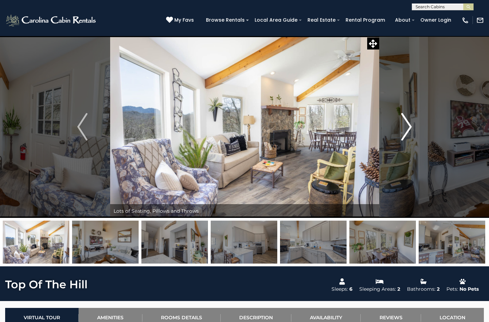
click at [403, 127] on img "Next" at bounding box center [407, 126] width 10 height 27
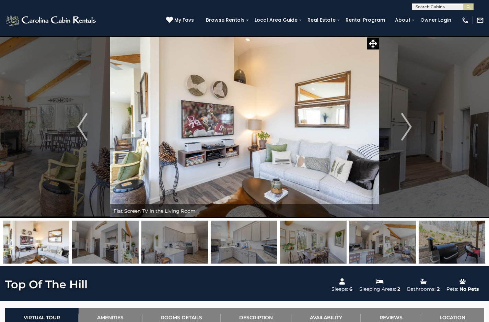
click at [240, 252] on img at bounding box center [244, 241] width 67 height 43
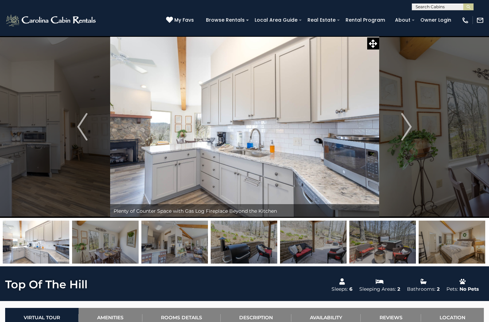
click at [240, 252] on img at bounding box center [244, 241] width 67 height 43
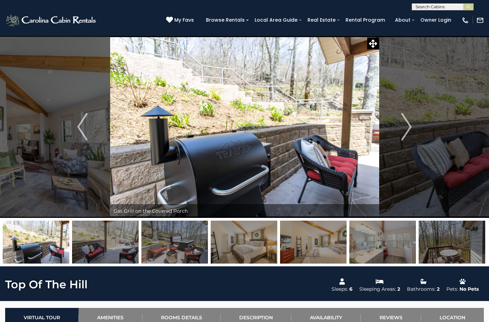
click at [240, 252] on img at bounding box center [244, 241] width 67 height 43
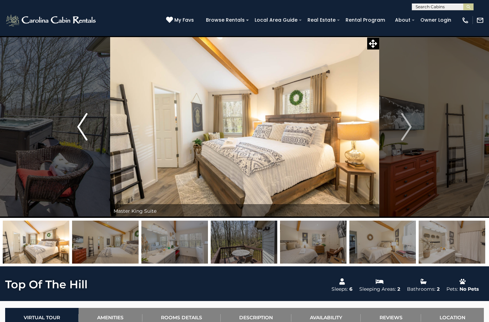
click at [83, 125] on img "Previous" at bounding box center [82, 126] width 10 height 27
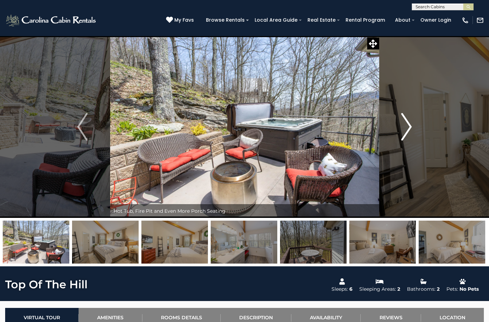
click at [408, 125] on img "Next" at bounding box center [407, 126] width 10 height 27
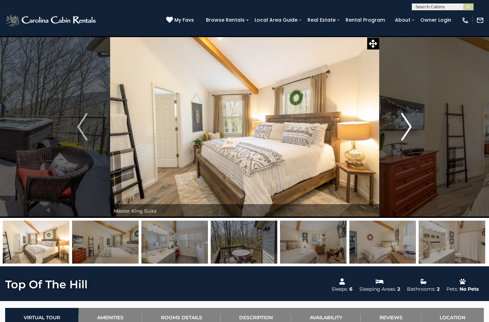
click at [408, 125] on img "Next" at bounding box center [407, 126] width 10 height 27
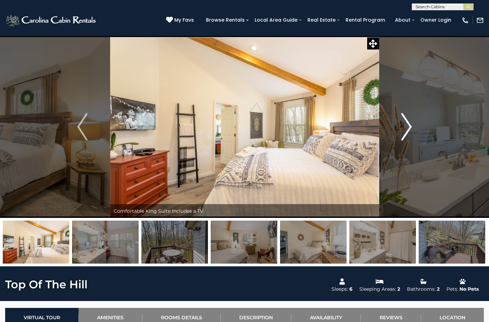
click at [408, 125] on img "Next" at bounding box center [407, 126] width 10 height 27
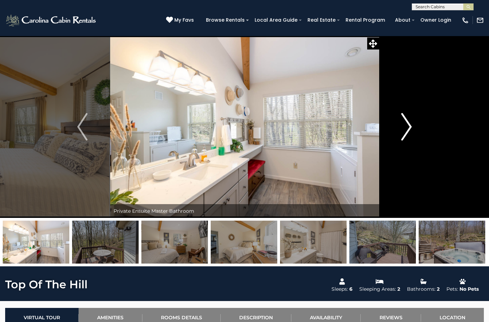
click at [408, 125] on img "Next" at bounding box center [407, 126] width 10 height 27
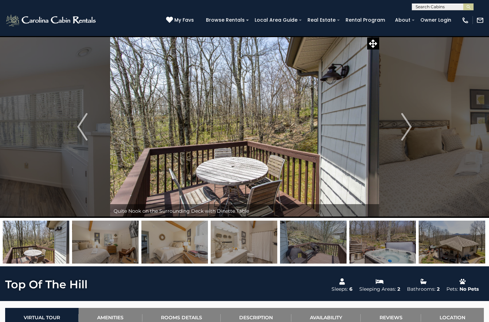
click at [452, 254] on img at bounding box center [452, 241] width 67 height 43
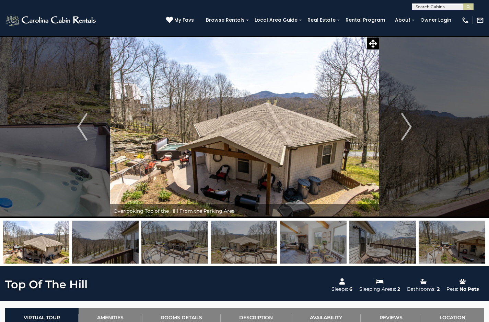
click at [448, 251] on img at bounding box center [452, 241] width 67 height 43
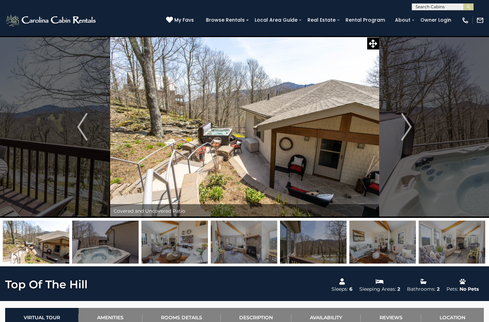
click at [448, 251] on img at bounding box center [452, 241] width 67 height 43
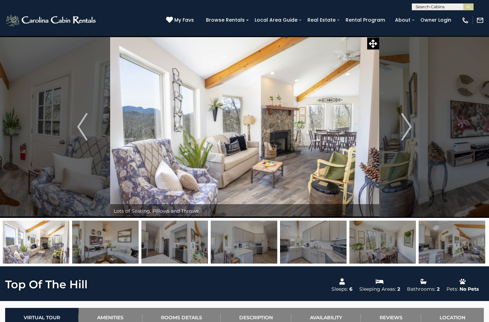
click at [448, 250] on img at bounding box center [452, 241] width 67 height 43
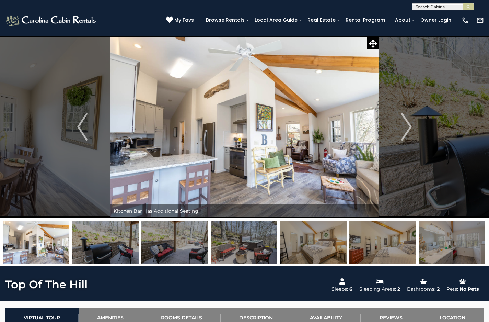
click at [435, 246] on img at bounding box center [452, 241] width 67 height 43
